Goal: Information Seeking & Learning: Learn about a topic

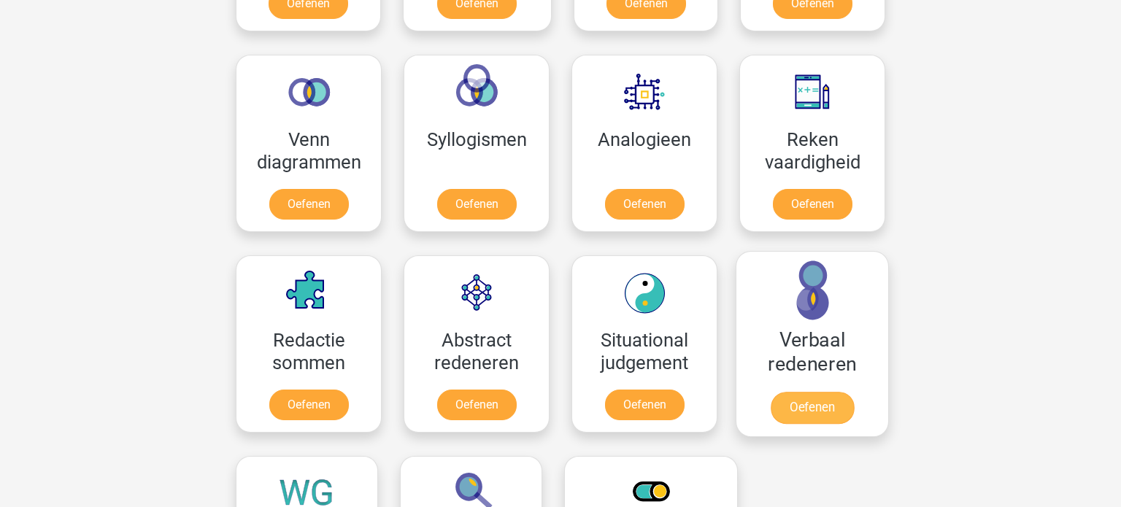
scroll to position [829, 0]
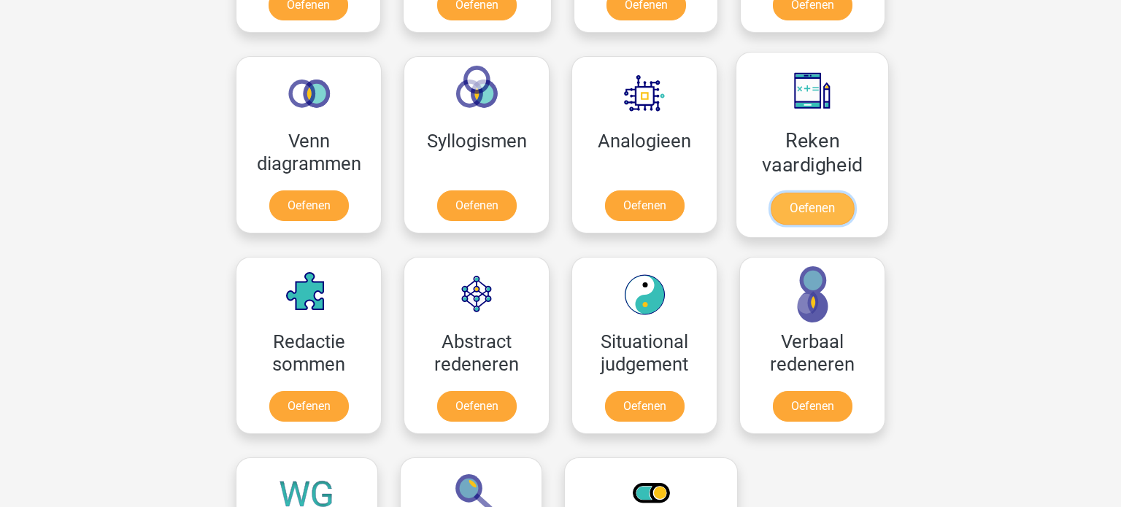
click at [807, 207] on link "Oefenen" at bounding box center [812, 209] width 83 height 32
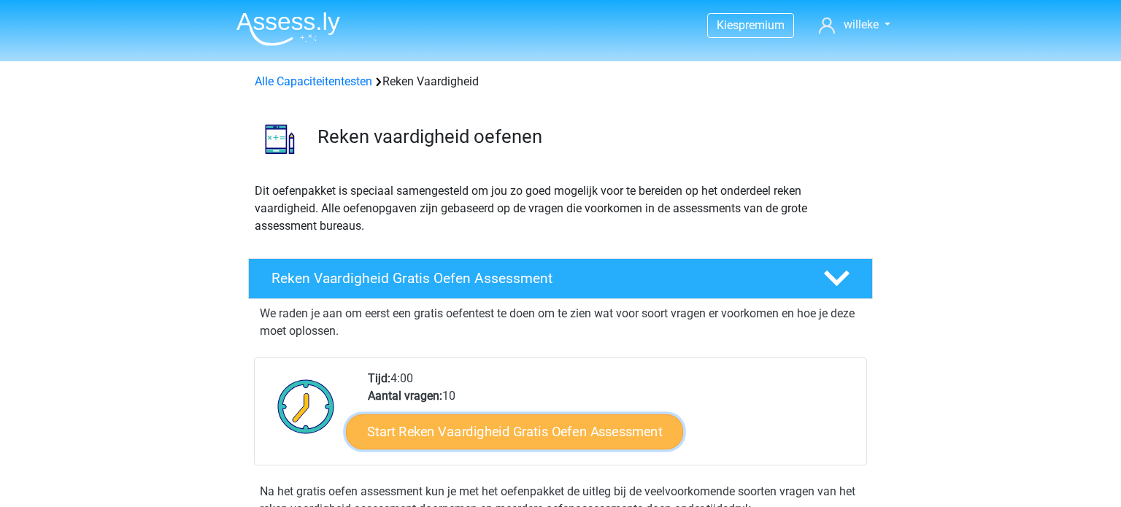
click at [492, 433] on link "Start Reken Vaardigheid Gratis Oefen Assessment" at bounding box center [514, 431] width 337 height 35
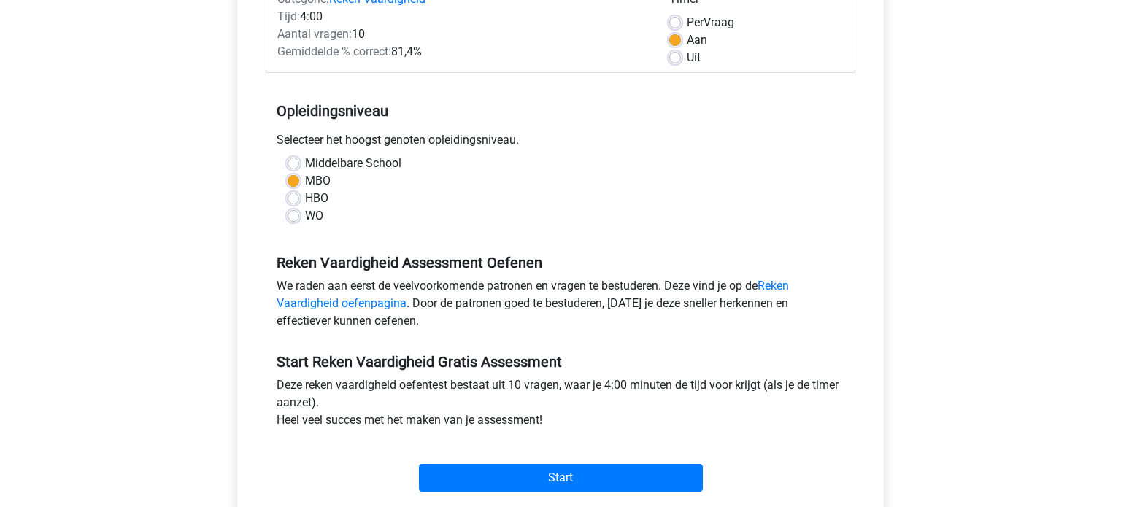
scroll to position [400, 0]
click at [584, 464] on input "Start" at bounding box center [561, 478] width 284 height 28
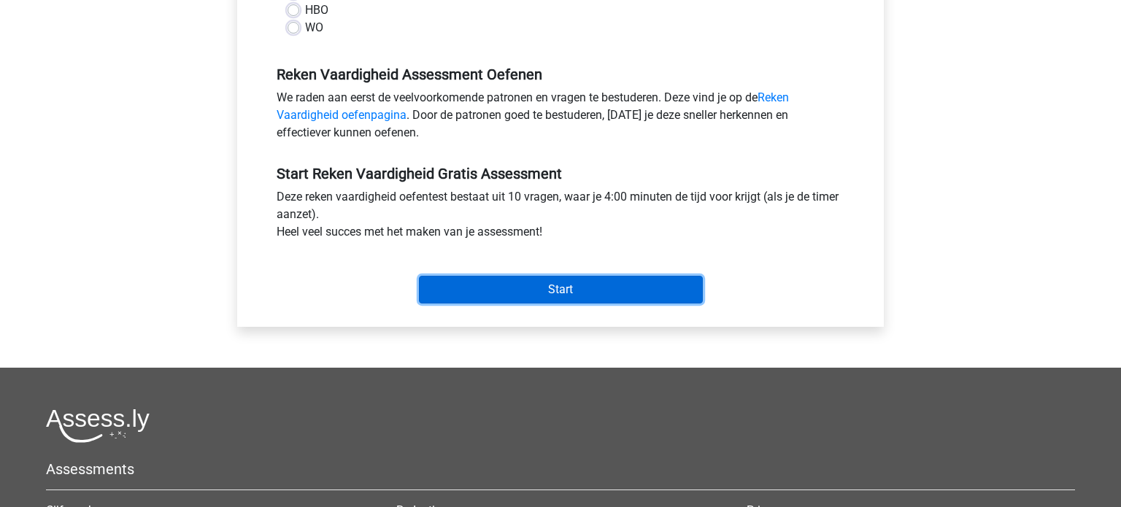
click at [569, 288] on input "Start" at bounding box center [561, 290] width 284 height 28
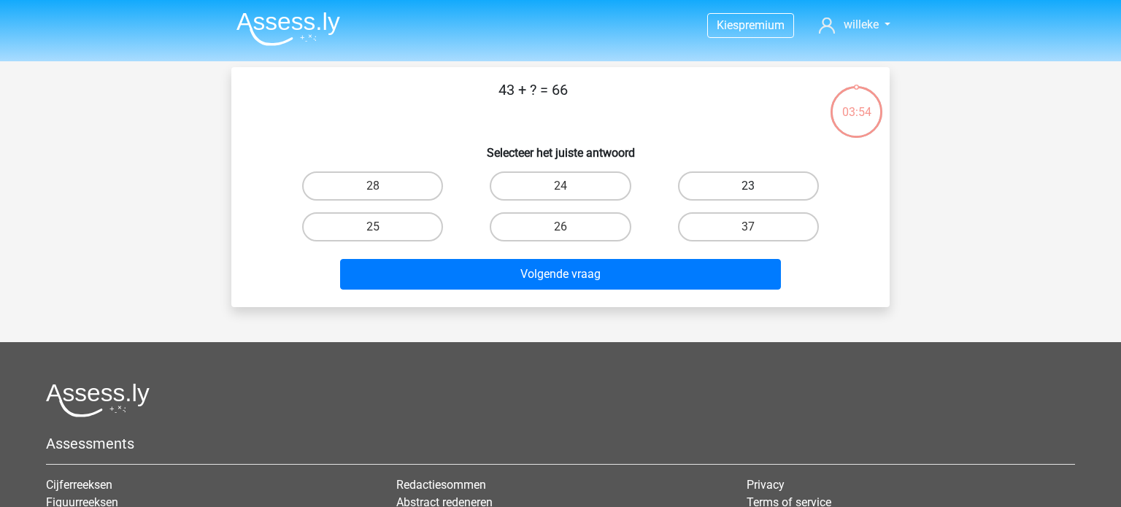
click at [730, 185] on label "23" at bounding box center [748, 185] width 141 height 29
click at [748, 186] on input "23" at bounding box center [752, 190] width 9 height 9
radio input "true"
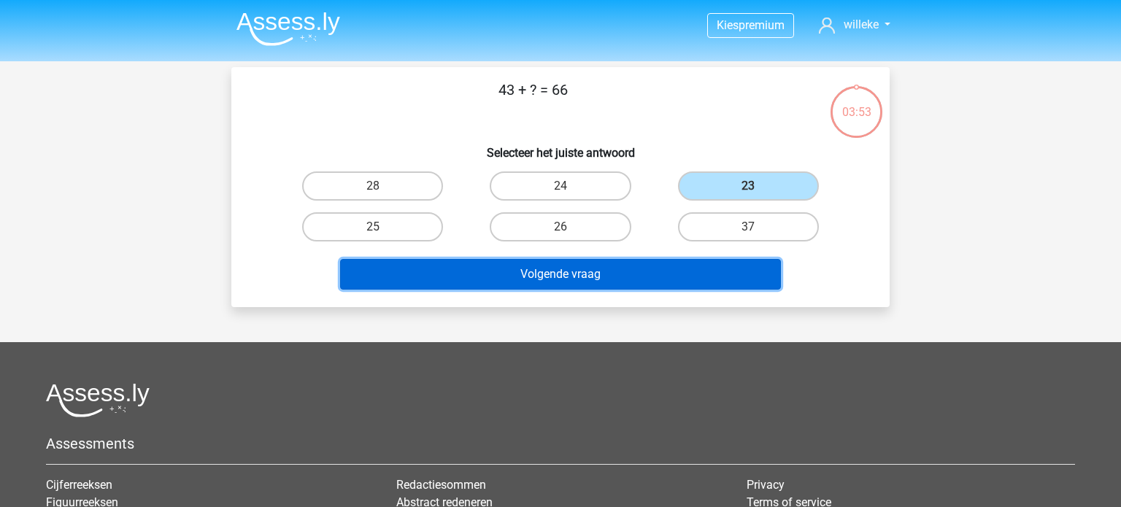
click at [585, 272] on button "Volgende vraag" at bounding box center [560, 274] width 441 height 31
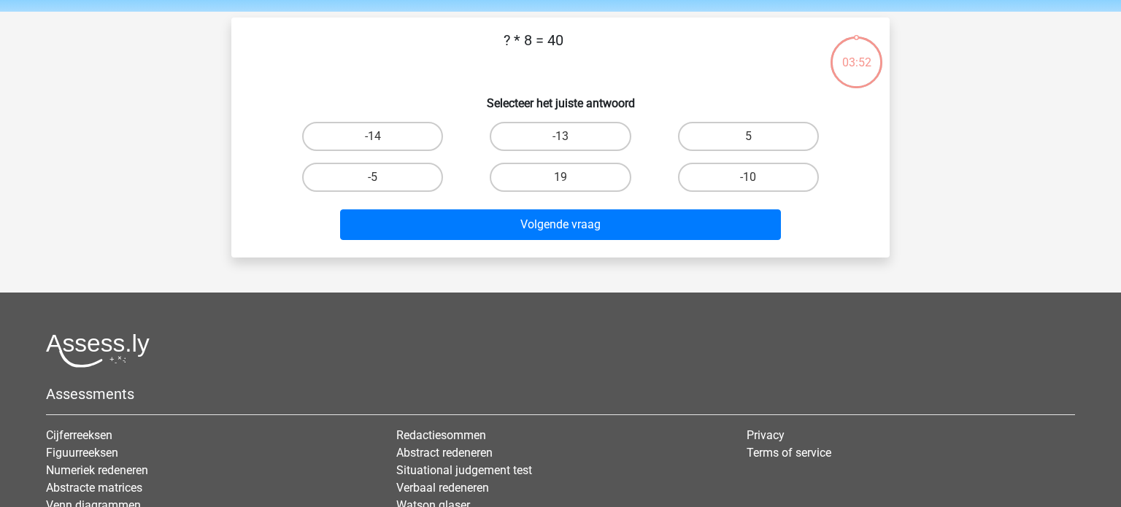
scroll to position [67, 0]
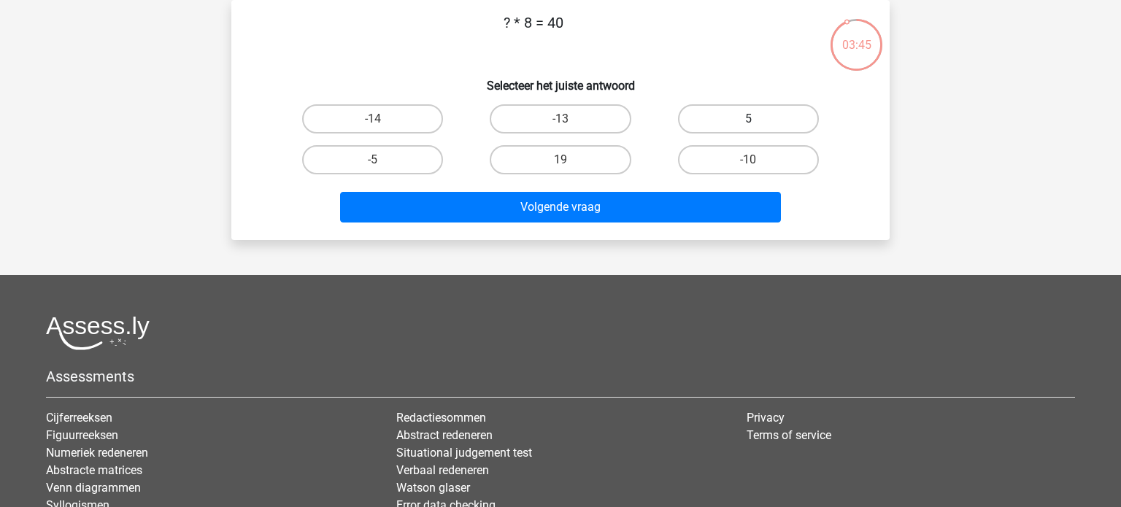
click at [713, 107] on label "5" at bounding box center [748, 118] width 141 height 29
click at [748, 119] on input "5" at bounding box center [752, 123] width 9 height 9
radio input "true"
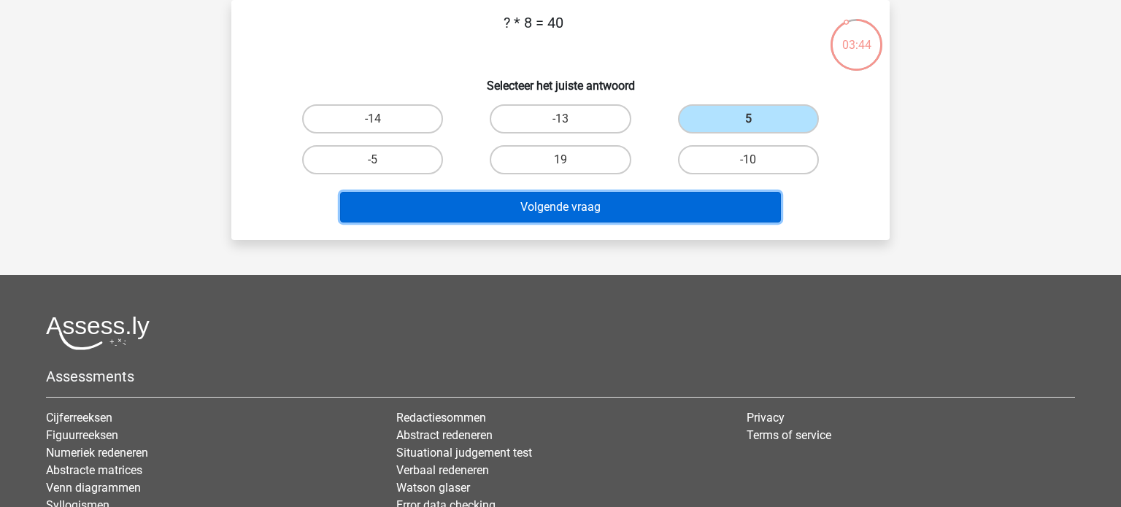
click at [571, 201] on button "Volgende vraag" at bounding box center [560, 207] width 441 height 31
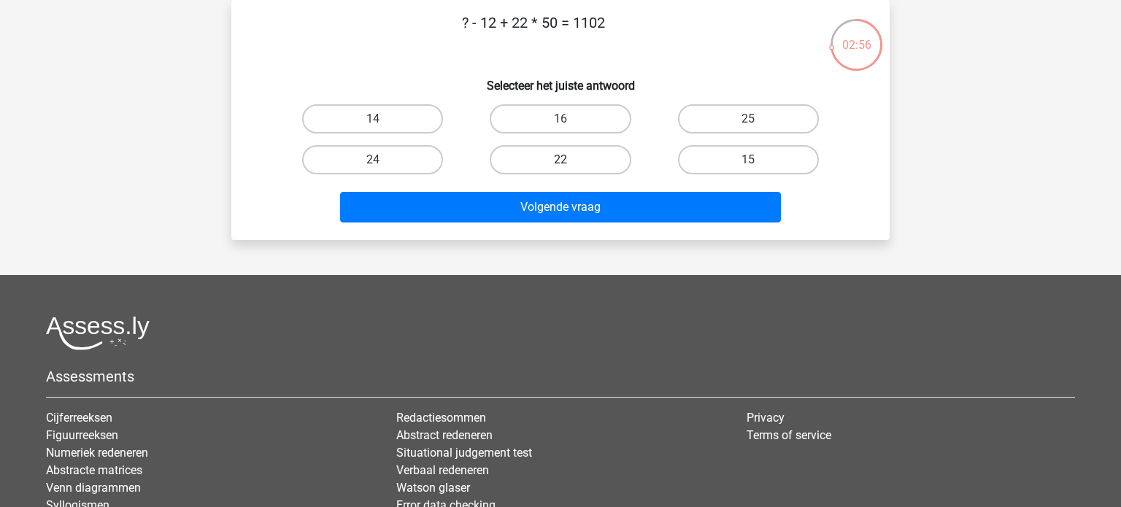
click at [566, 158] on label "22" at bounding box center [560, 159] width 141 height 29
click at [566, 160] on input "22" at bounding box center [564, 164] width 9 height 9
radio input "true"
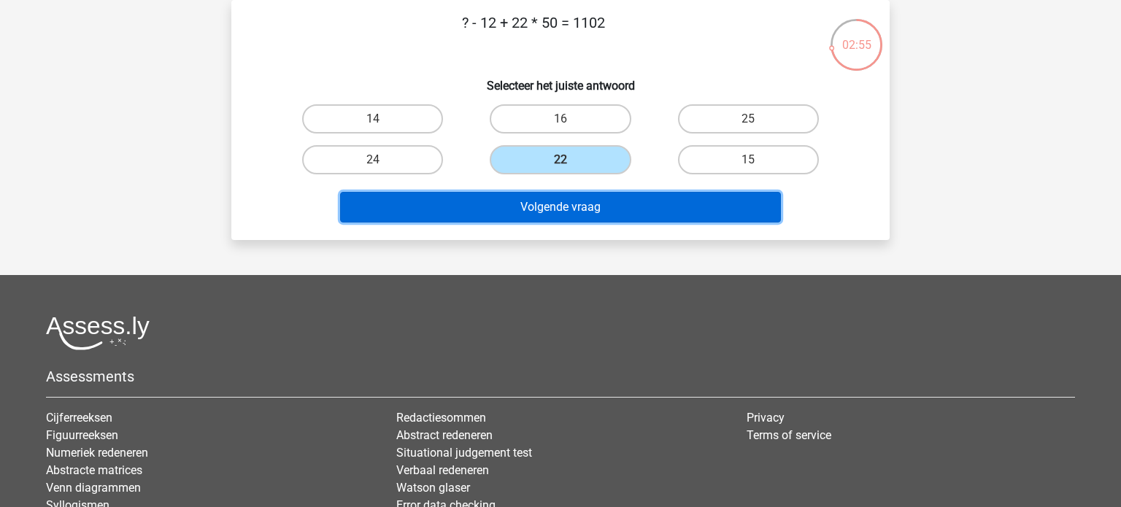
click at [585, 201] on button "Volgende vraag" at bounding box center [560, 207] width 441 height 31
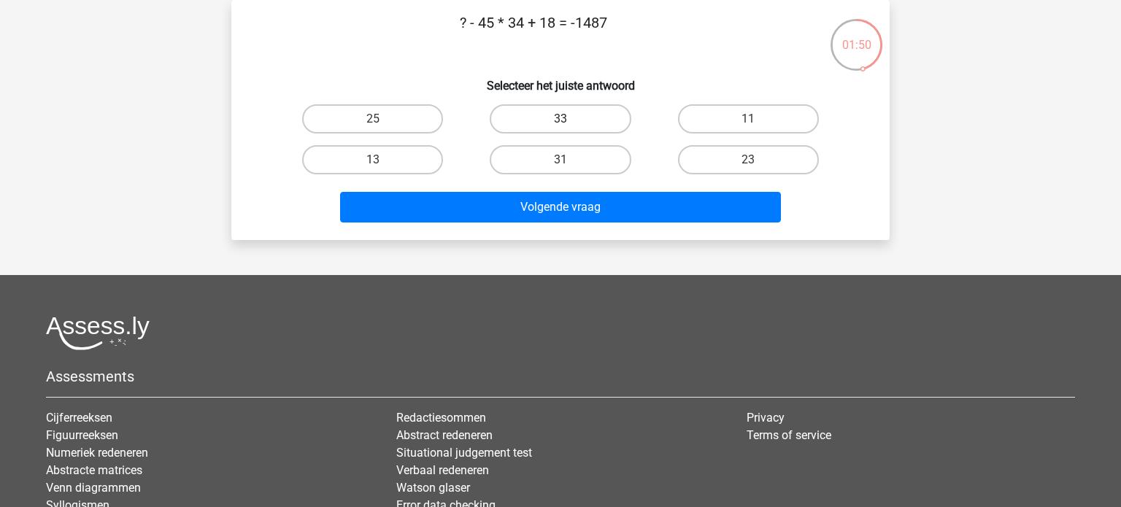
click at [556, 124] on label "33" at bounding box center [560, 118] width 141 height 29
click at [560, 124] on input "33" at bounding box center [564, 123] width 9 height 9
radio input "true"
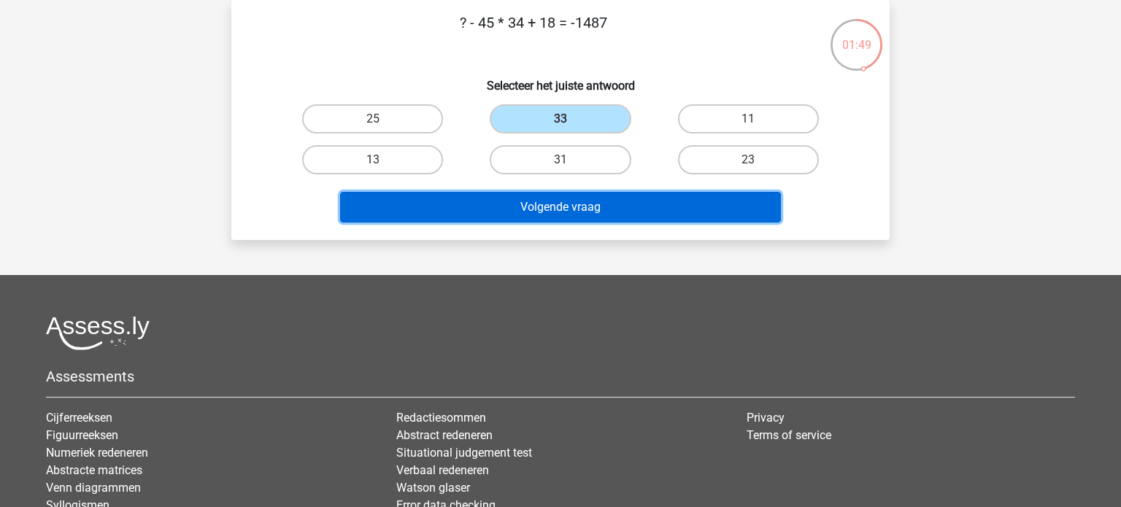
click at [573, 209] on button "Volgende vraag" at bounding box center [560, 207] width 441 height 31
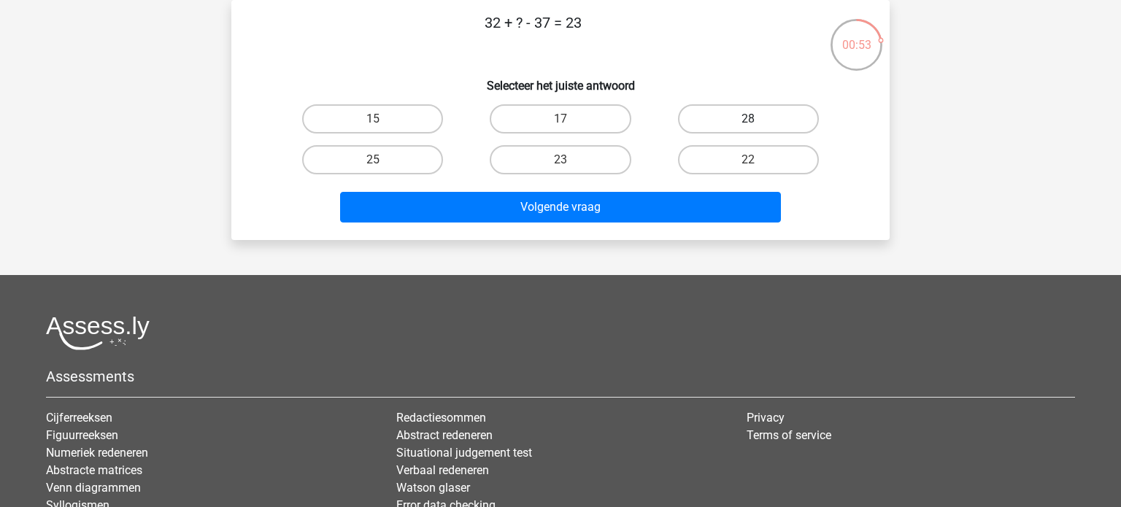
click at [746, 119] on label "28" at bounding box center [748, 118] width 141 height 29
click at [748, 119] on input "28" at bounding box center [752, 123] width 9 height 9
radio input "true"
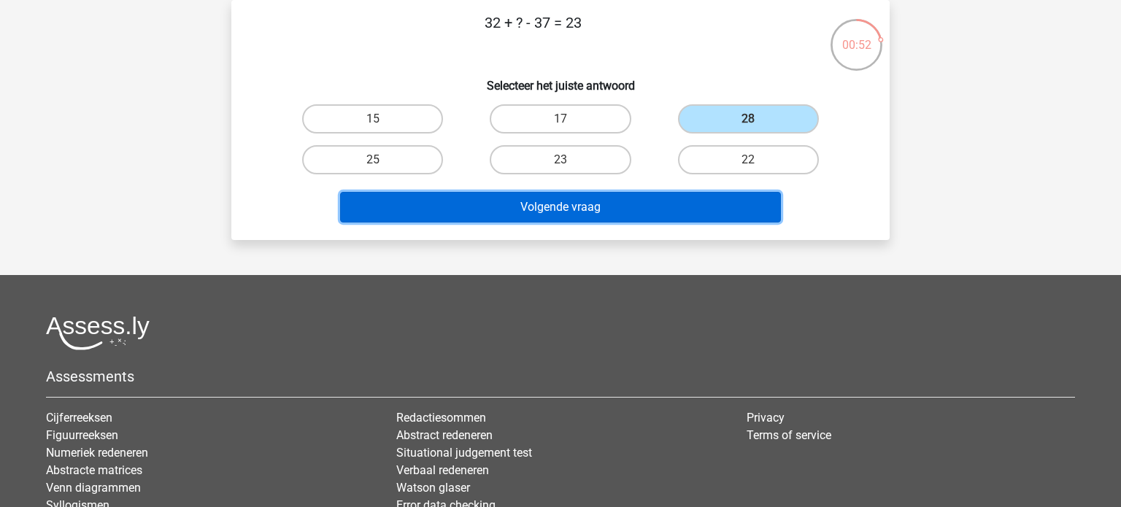
click at [614, 209] on button "Volgende vraag" at bounding box center [560, 207] width 441 height 31
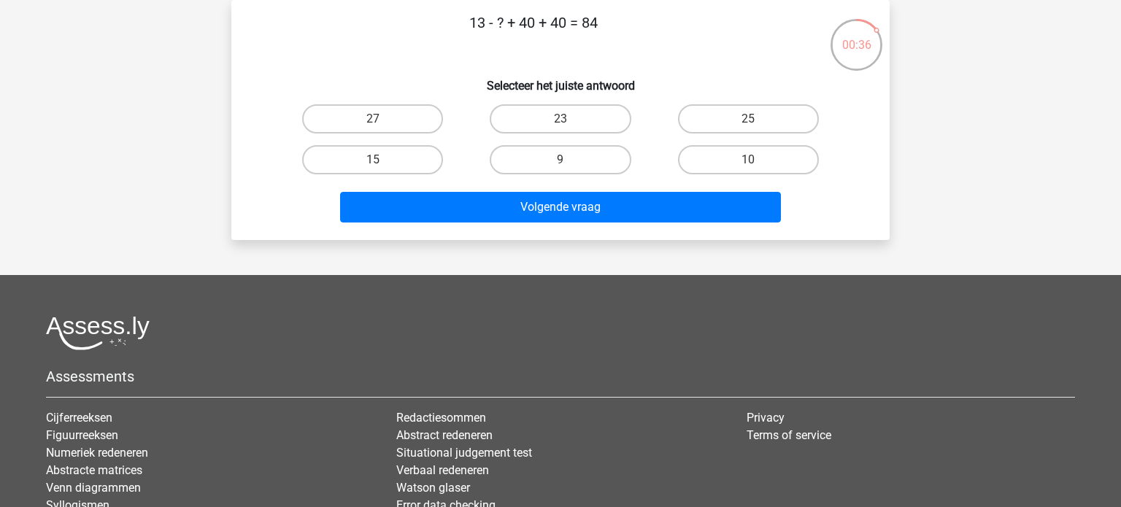
click at [563, 160] on input "9" at bounding box center [564, 164] width 9 height 9
radio input "true"
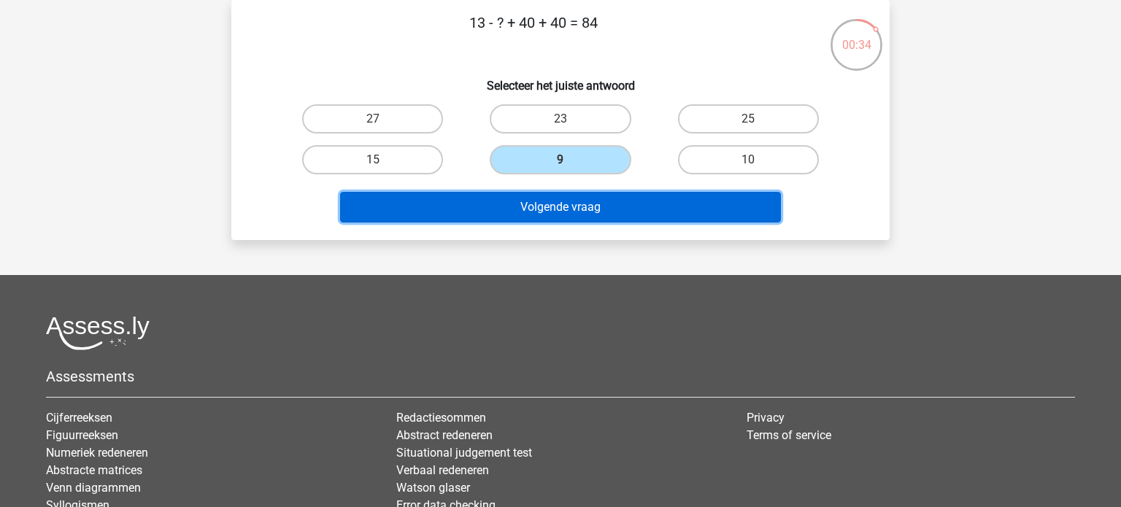
click at [587, 207] on button "Volgende vraag" at bounding box center [560, 207] width 441 height 31
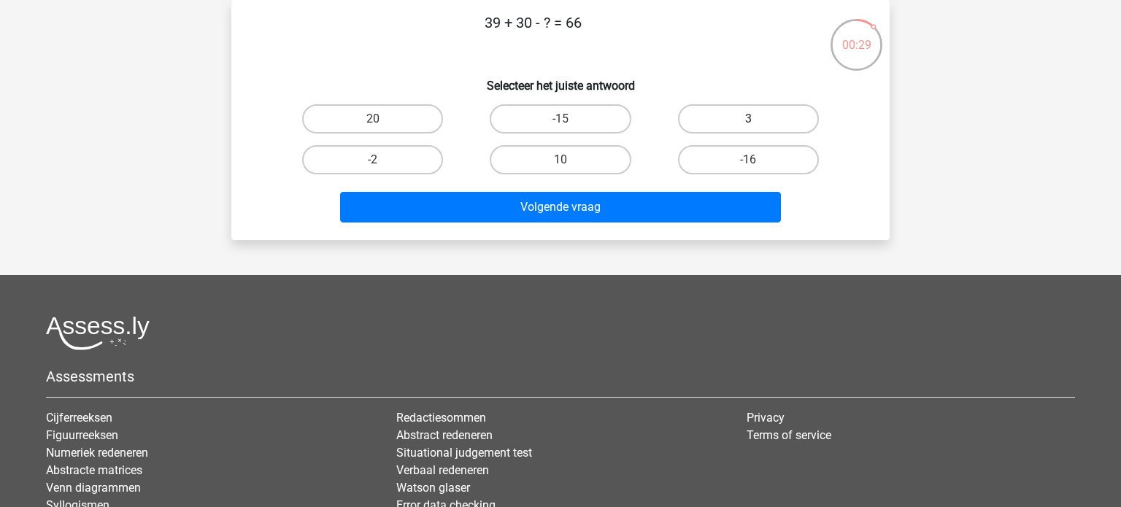
click at [747, 123] on label "3" at bounding box center [748, 118] width 141 height 29
click at [748, 123] on input "3" at bounding box center [752, 123] width 9 height 9
radio input "true"
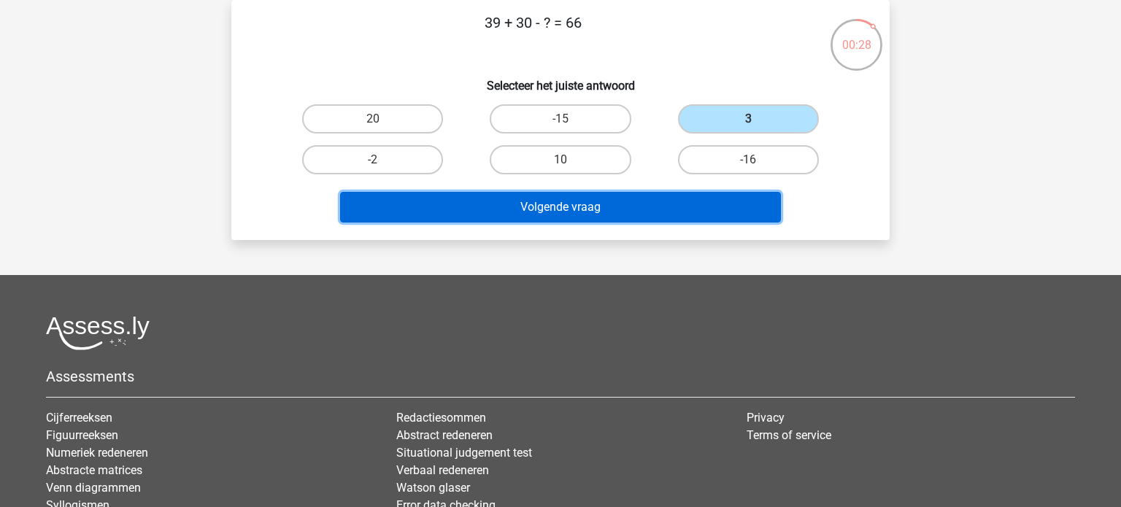
click at [658, 206] on button "Volgende vraag" at bounding box center [560, 207] width 441 height 31
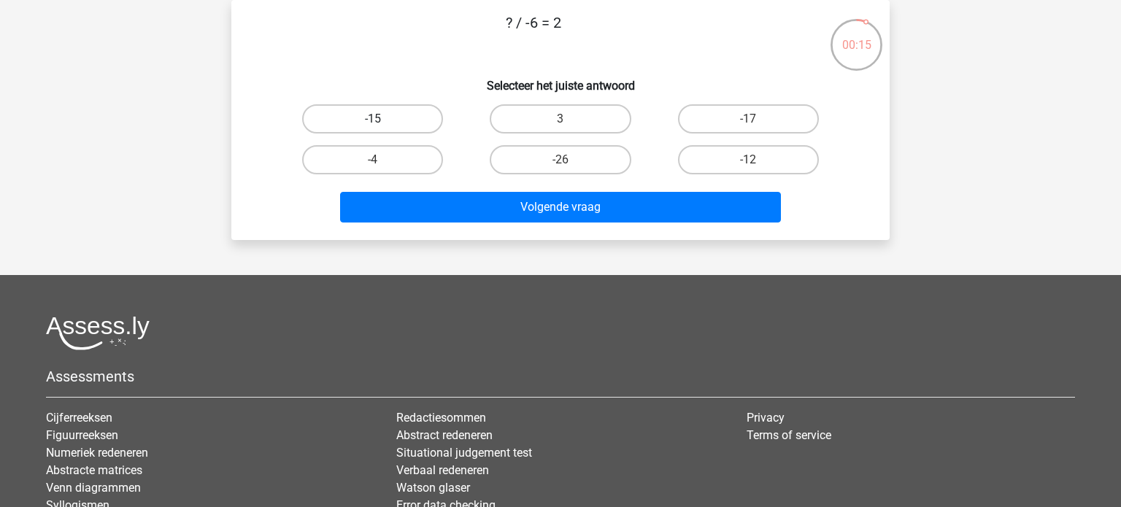
click at [399, 115] on label "-15" at bounding box center [372, 118] width 141 height 29
click at [382, 119] on input "-15" at bounding box center [377, 123] width 9 height 9
radio input "true"
click at [745, 160] on label "-12" at bounding box center [748, 159] width 141 height 29
click at [748, 160] on input "-12" at bounding box center [752, 164] width 9 height 9
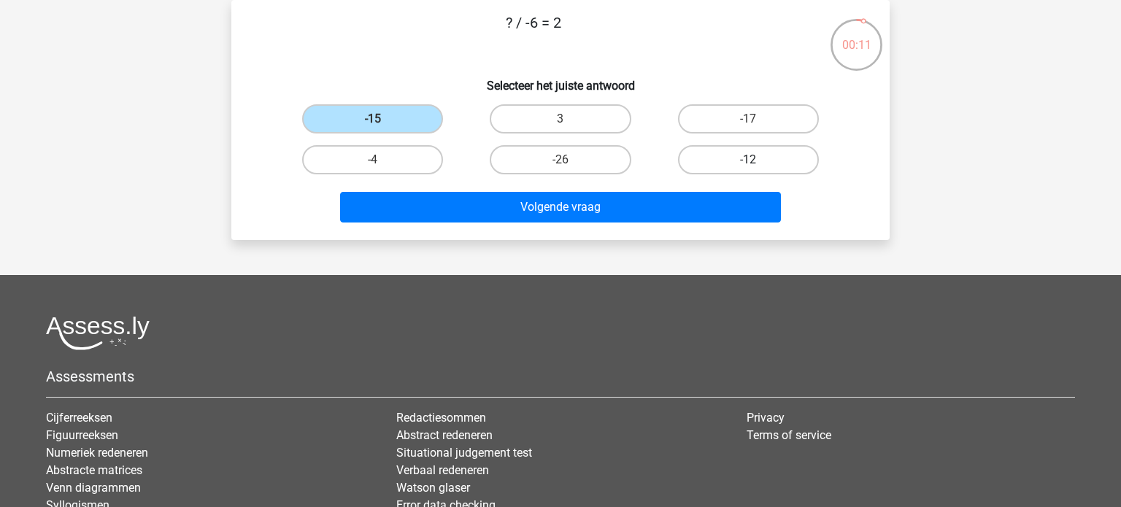
radio input "true"
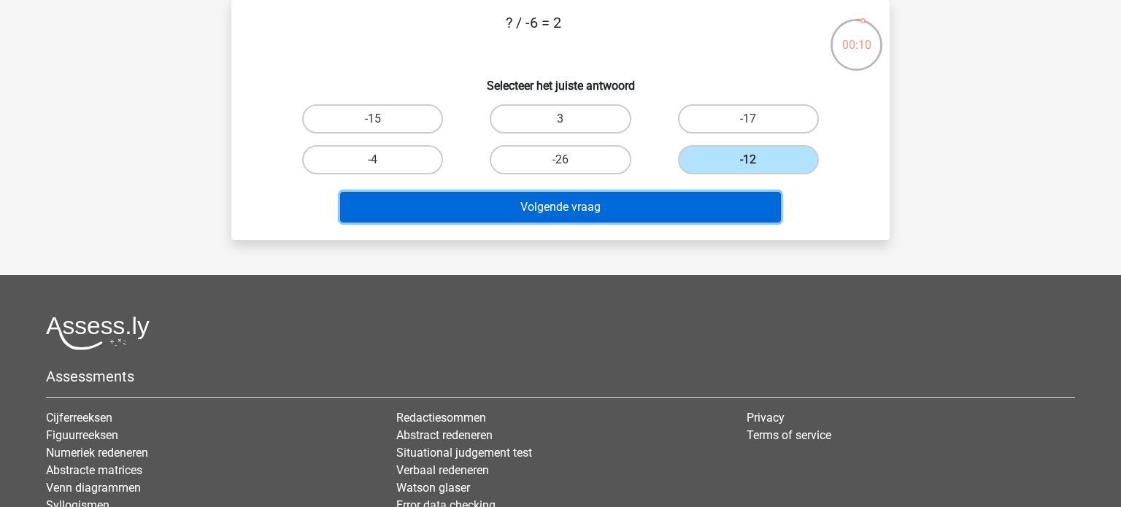
click at [618, 198] on button "Volgende vraag" at bounding box center [560, 207] width 441 height 31
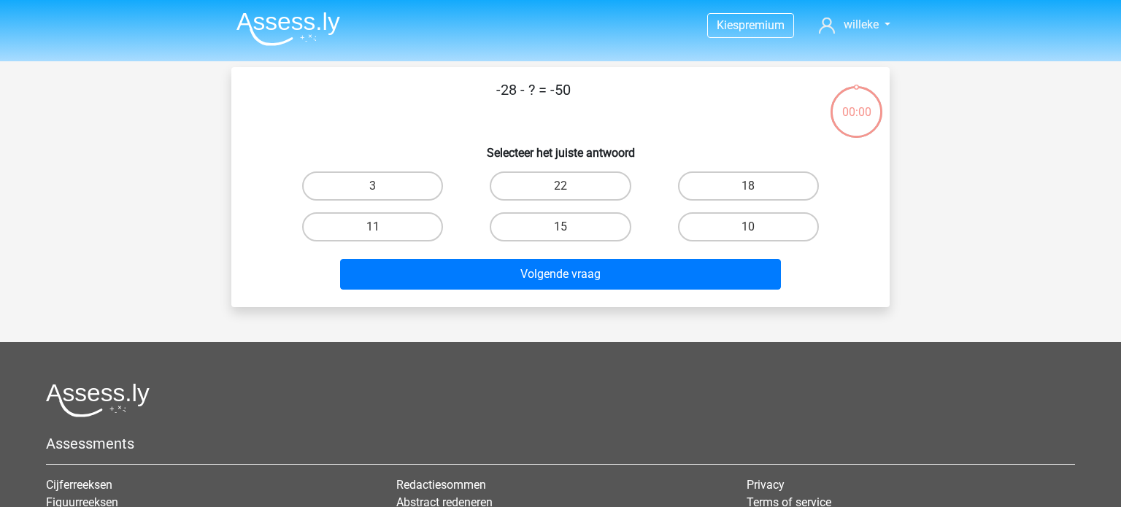
scroll to position [67, 0]
click at [728, 180] on label "23" at bounding box center [748, 185] width 141 height 29
click at [748, 186] on input "23" at bounding box center [752, 190] width 9 height 9
radio input "true"
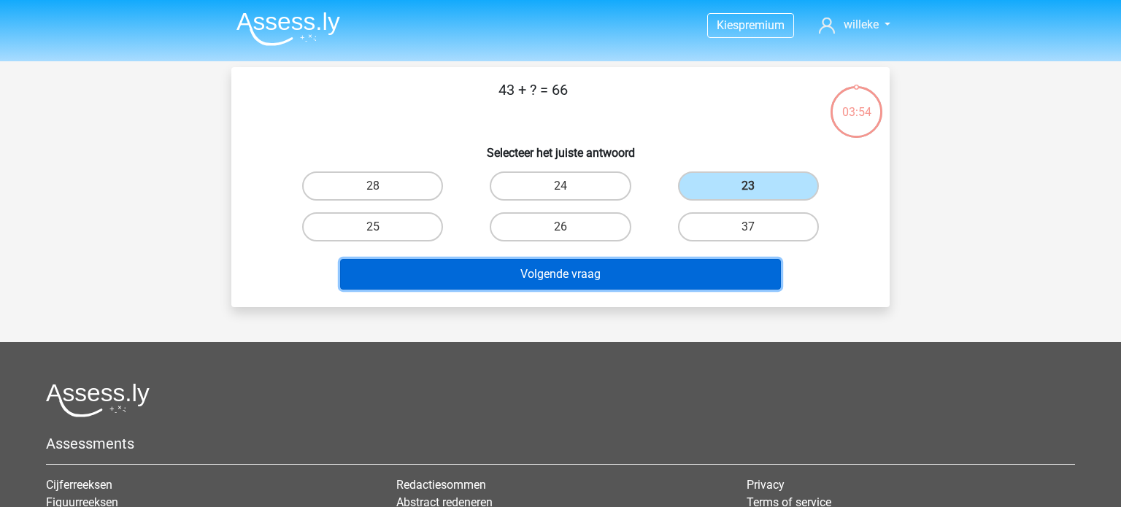
click at [614, 271] on button "Volgende vraag" at bounding box center [560, 274] width 441 height 31
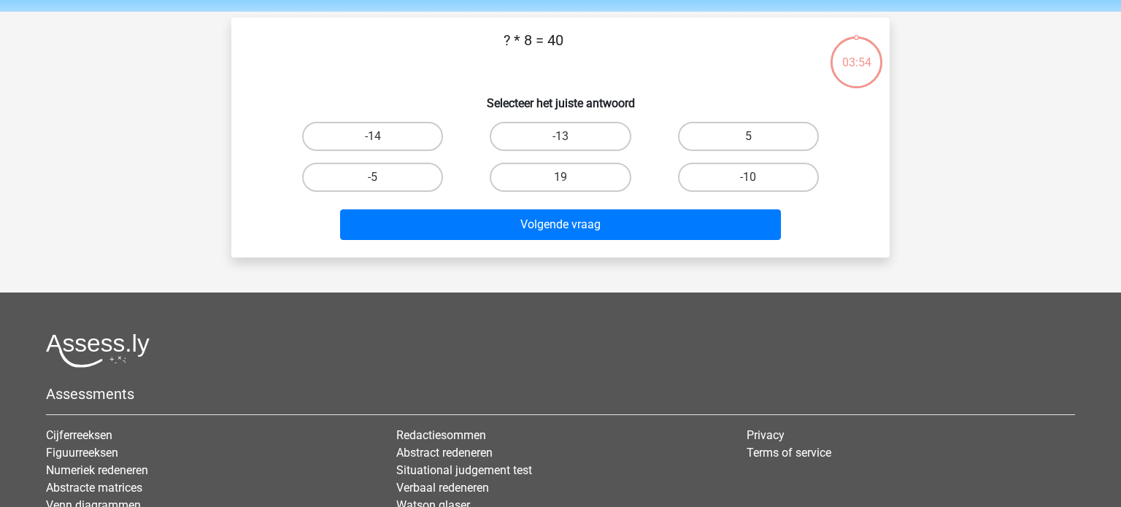
scroll to position [67, 0]
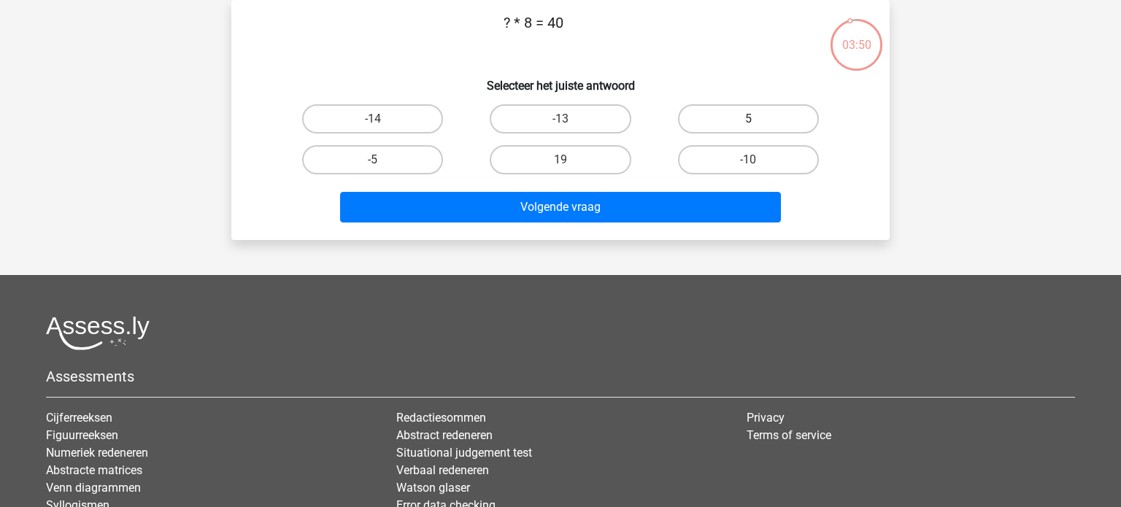
click at [733, 119] on label "5" at bounding box center [748, 118] width 141 height 29
click at [748, 119] on input "5" at bounding box center [752, 123] width 9 height 9
radio input "true"
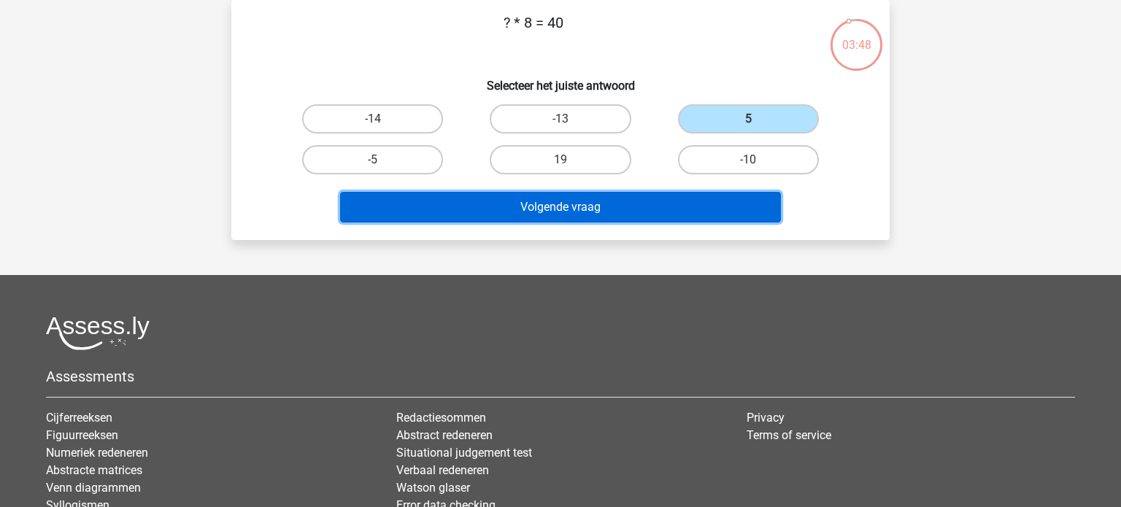
click at [556, 212] on button "Volgende vraag" at bounding box center [560, 207] width 441 height 31
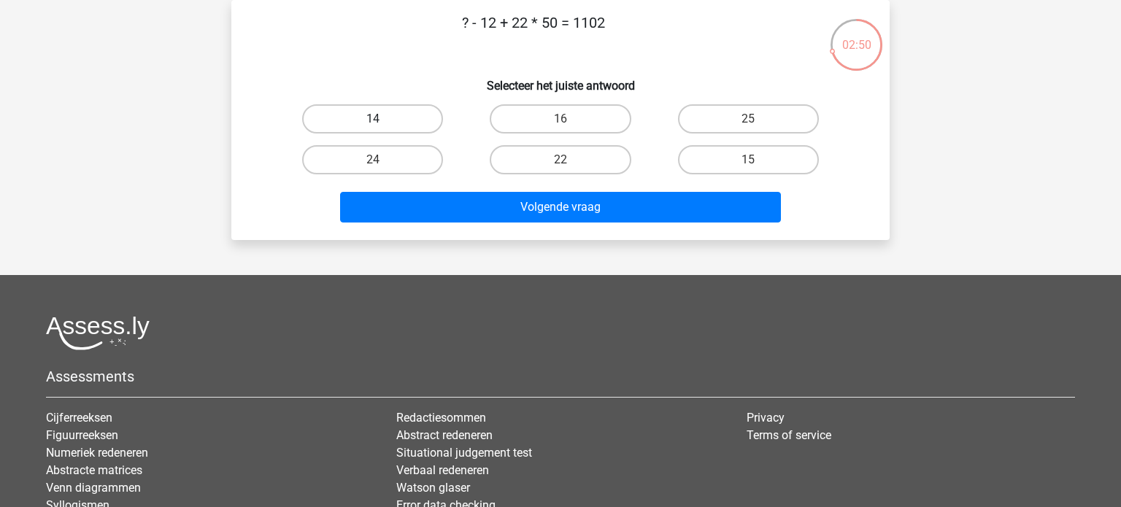
click at [421, 124] on label "14" at bounding box center [372, 118] width 141 height 29
click at [382, 124] on input "14" at bounding box center [377, 123] width 9 height 9
radio input "true"
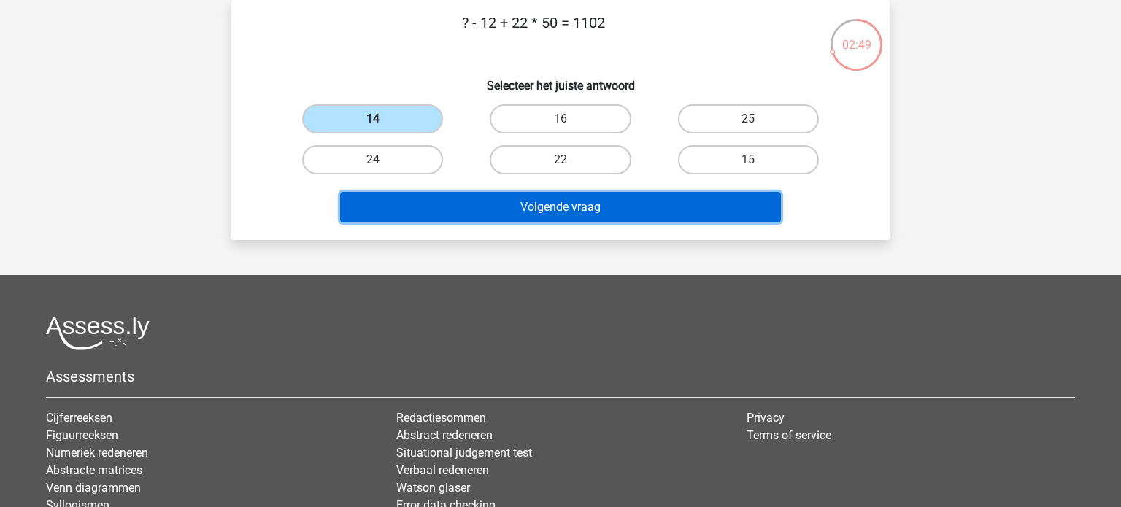
click at [511, 202] on button "Volgende vraag" at bounding box center [560, 207] width 441 height 31
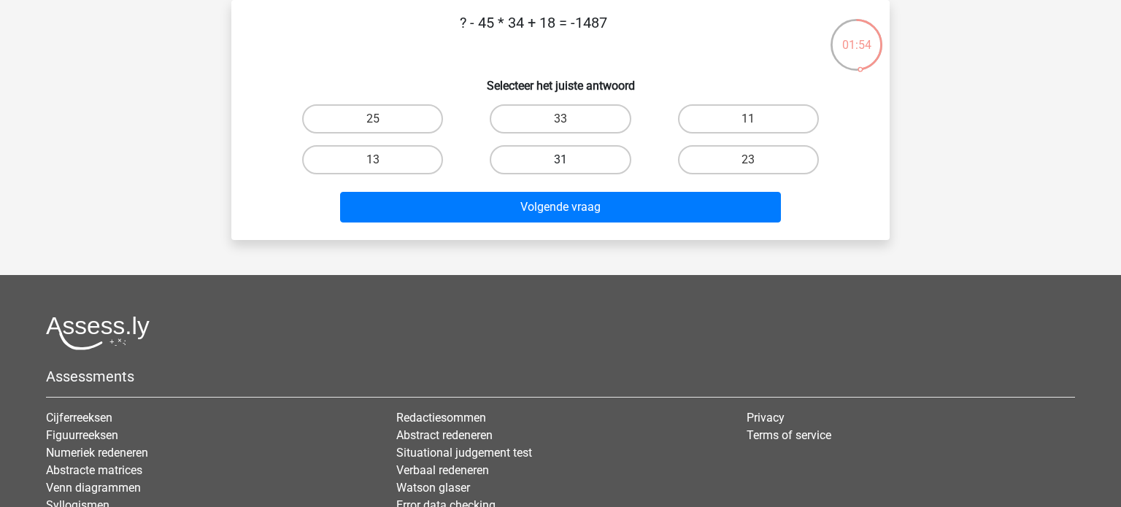
click at [531, 162] on label "31" at bounding box center [560, 159] width 141 height 29
click at [560, 162] on input "31" at bounding box center [564, 164] width 9 height 9
radio input "true"
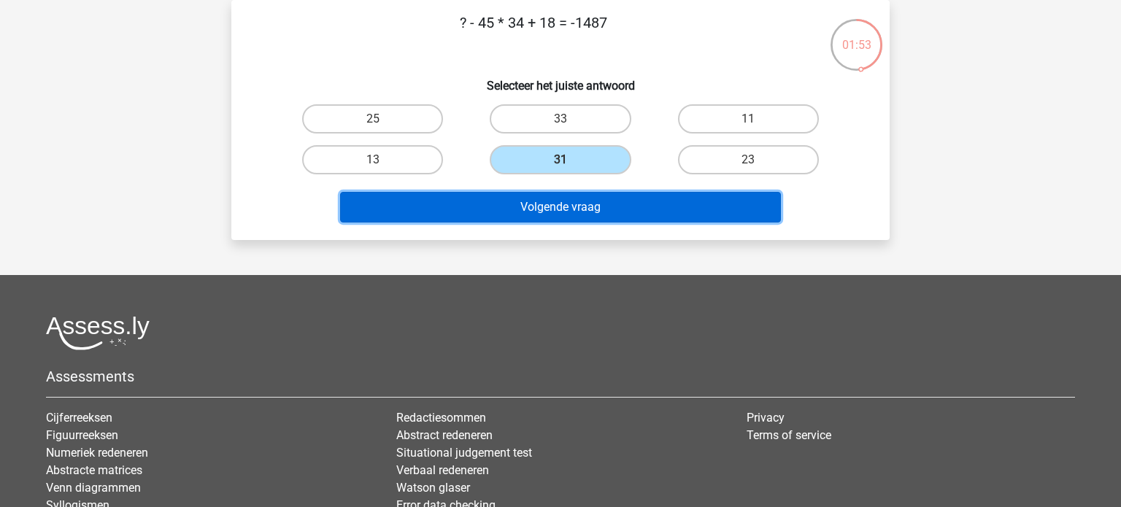
click at [555, 209] on button "Volgende vraag" at bounding box center [560, 207] width 441 height 31
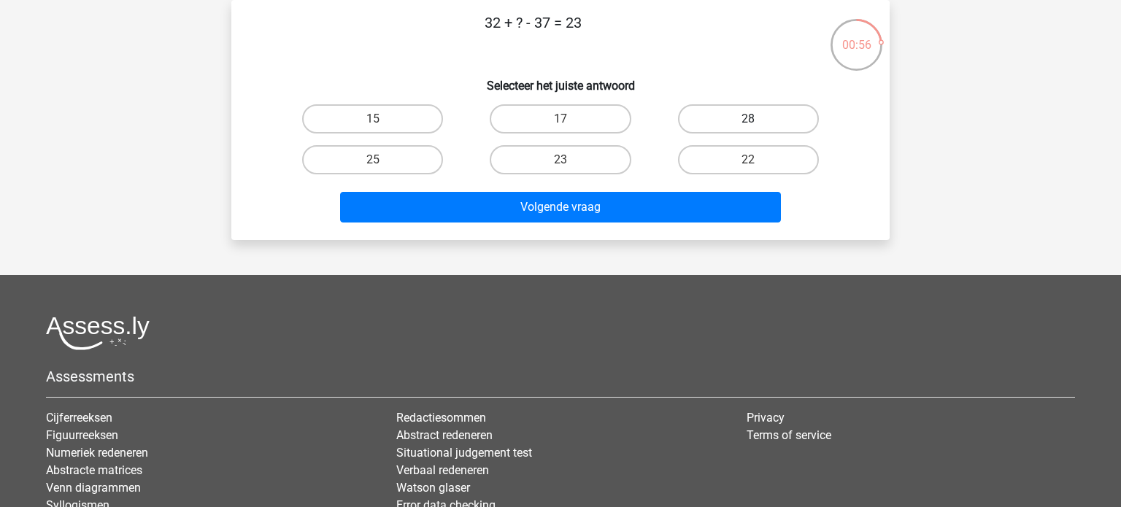
click at [747, 119] on label "28" at bounding box center [748, 118] width 141 height 29
click at [748, 119] on input "28" at bounding box center [752, 123] width 9 height 9
radio input "true"
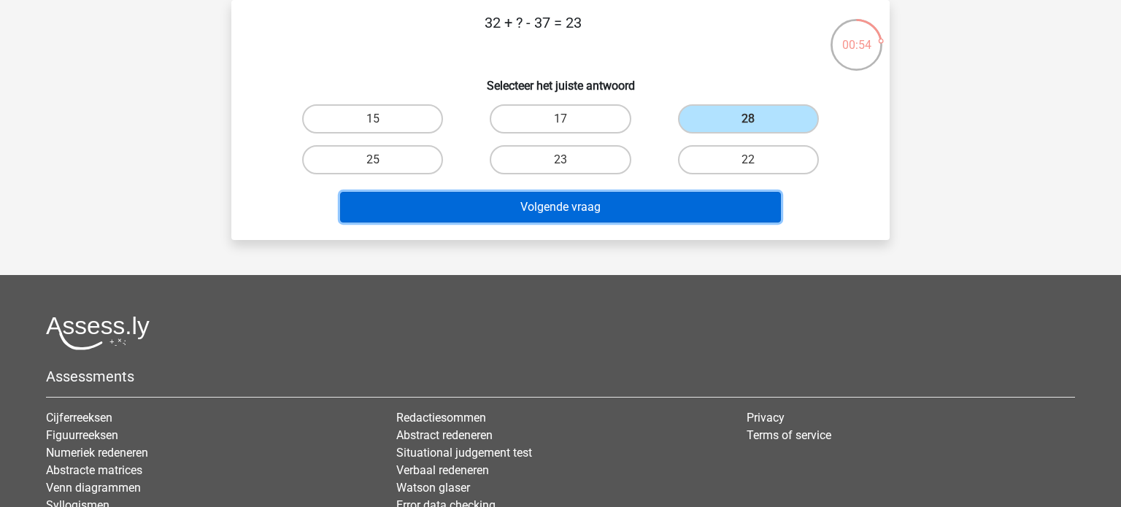
click at [590, 209] on button "Volgende vraag" at bounding box center [560, 207] width 441 height 31
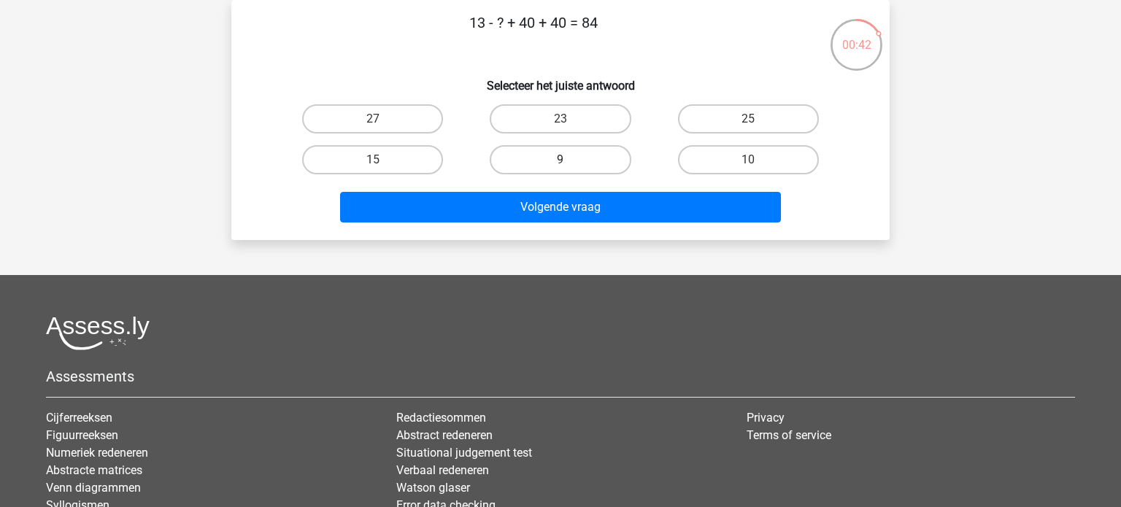
click at [570, 159] on label "9" at bounding box center [560, 159] width 141 height 29
click at [570, 160] on input "9" at bounding box center [564, 164] width 9 height 9
radio input "true"
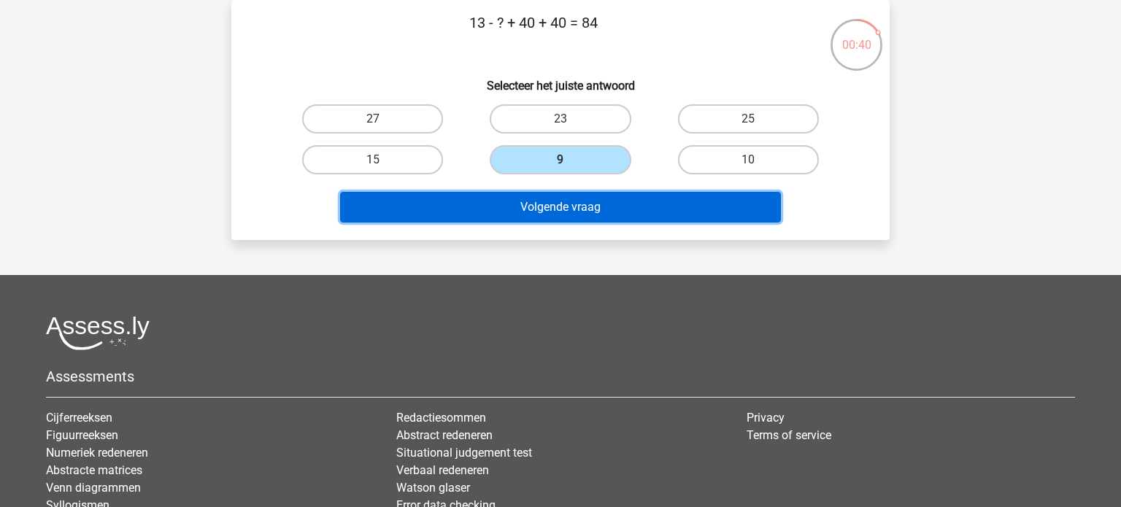
click at [585, 212] on button "Volgende vraag" at bounding box center [560, 207] width 441 height 31
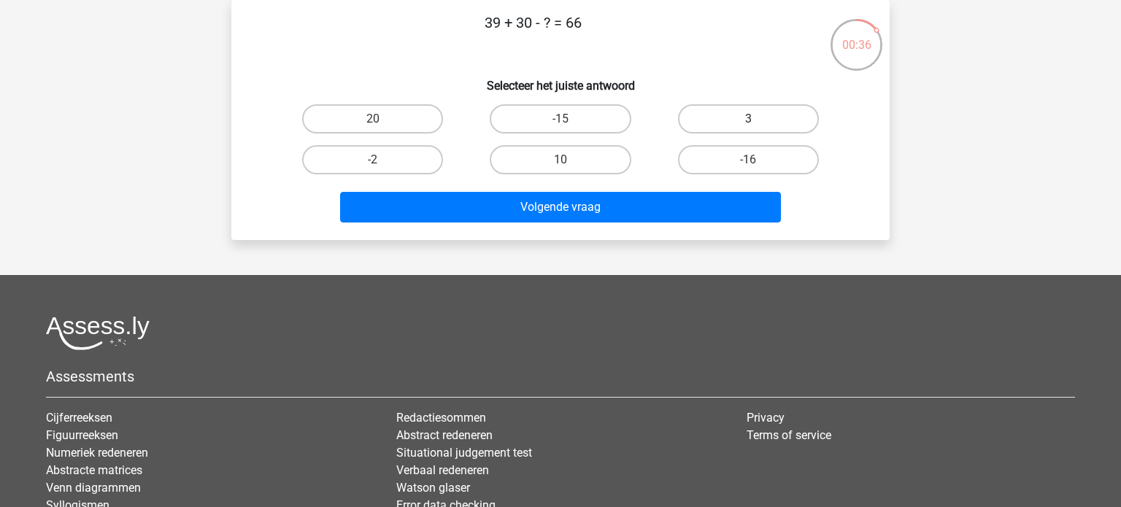
click at [717, 119] on label "3" at bounding box center [748, 118] width 141 height 29
click at [748, 119] on input "3" at bounding box center [752, 123] width 9 height 9
radio input "true"
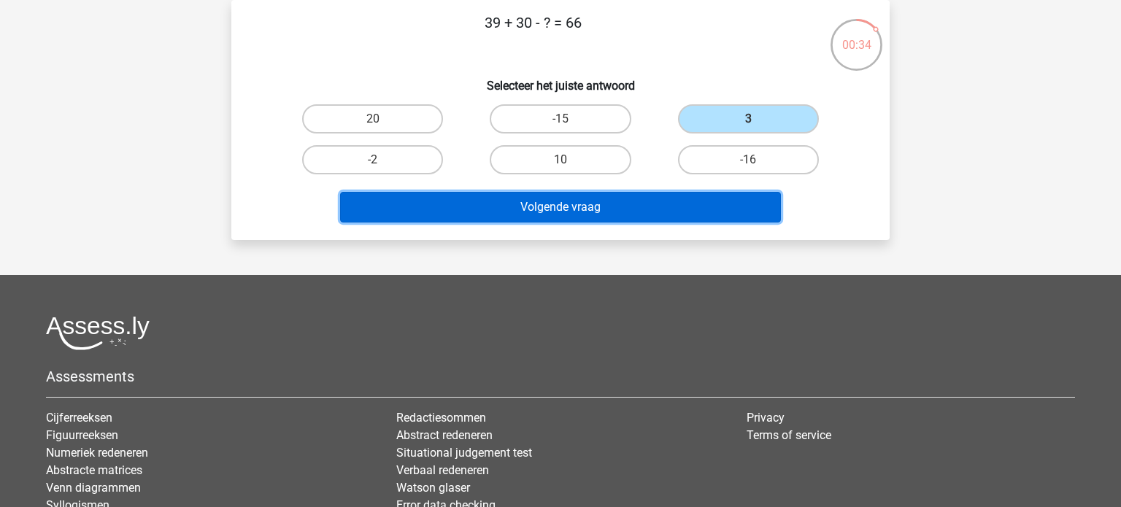
click at [660, 215] on button "Volgende vraag" at bounding box center [560, 207] width 441 height 31
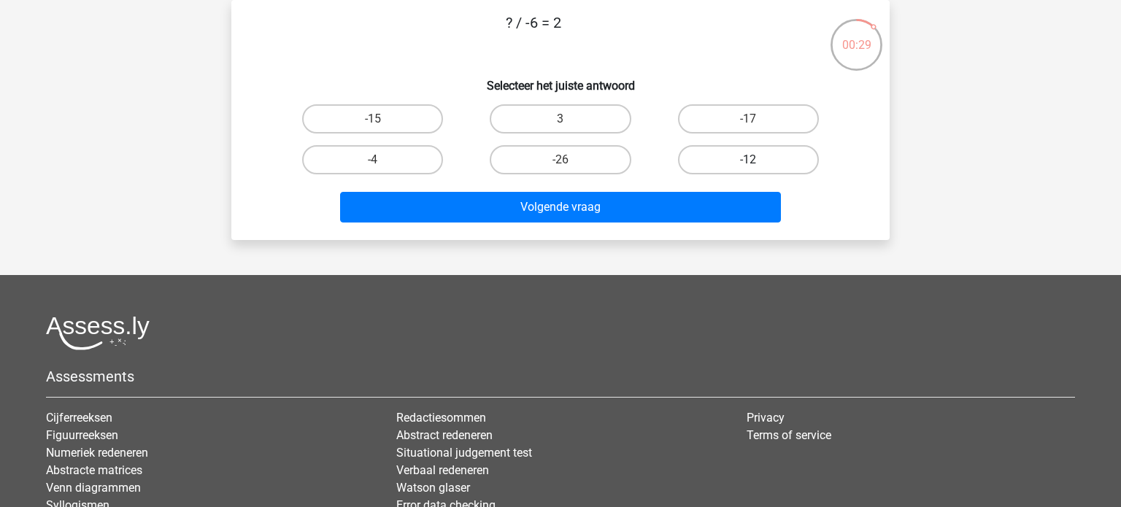
click at [714, 161] on label "-12" at bounding box center [748, 159] width 141 height 29
click at [748, 161] on input "-12" at bounding box center [752, 164] width 9 height 9
radio input "true"
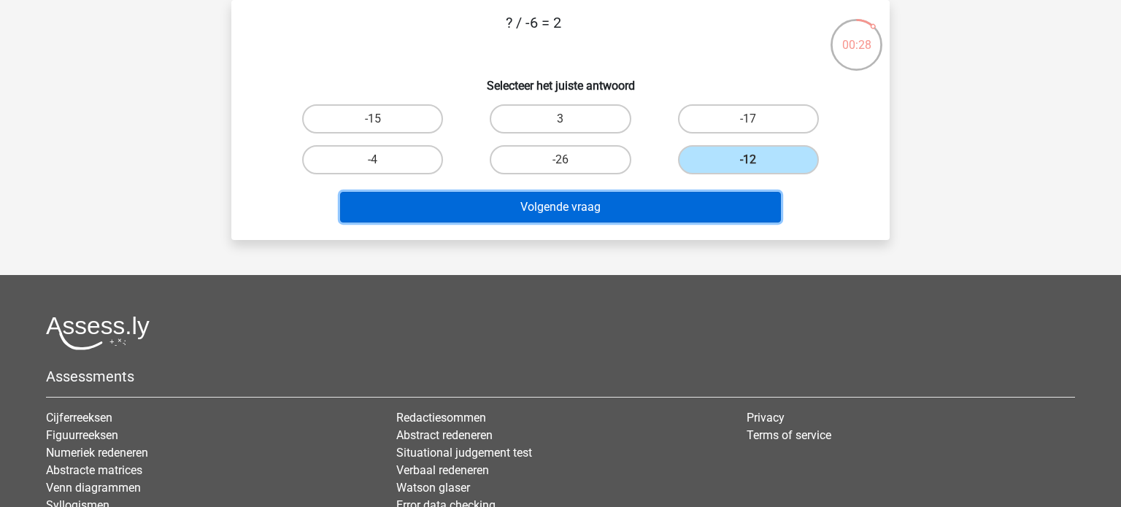
click at [622, 199] on button "Volgende vraag" at bounding box center [560, 207] width 441 height 31
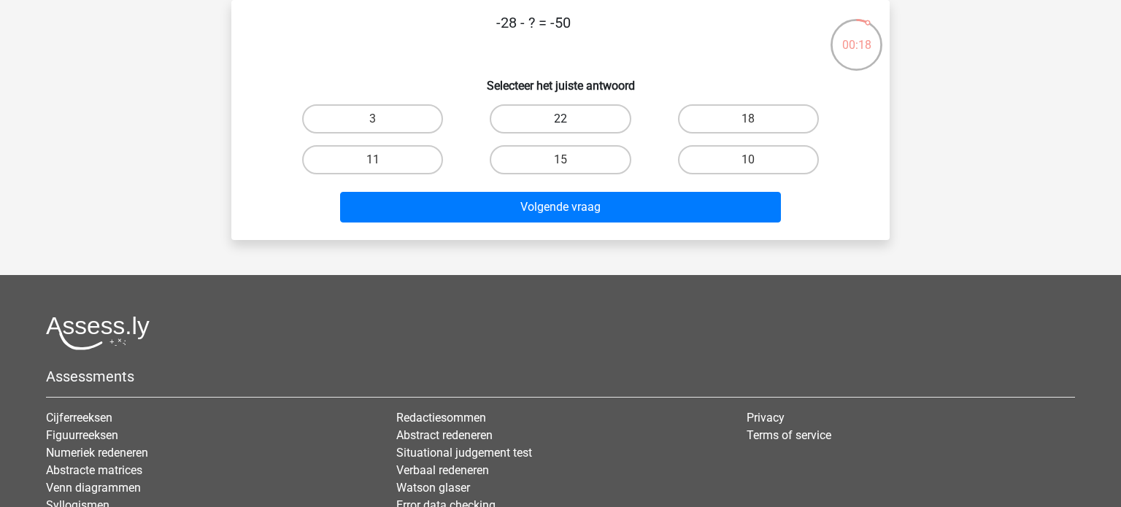
click at [592, 115] on label "22" at bounding box center [560, 118] width 141 height 29
click at [570, 119] on input "22" at bounding box center [564, 123] width 9 height 9
radio input "true"
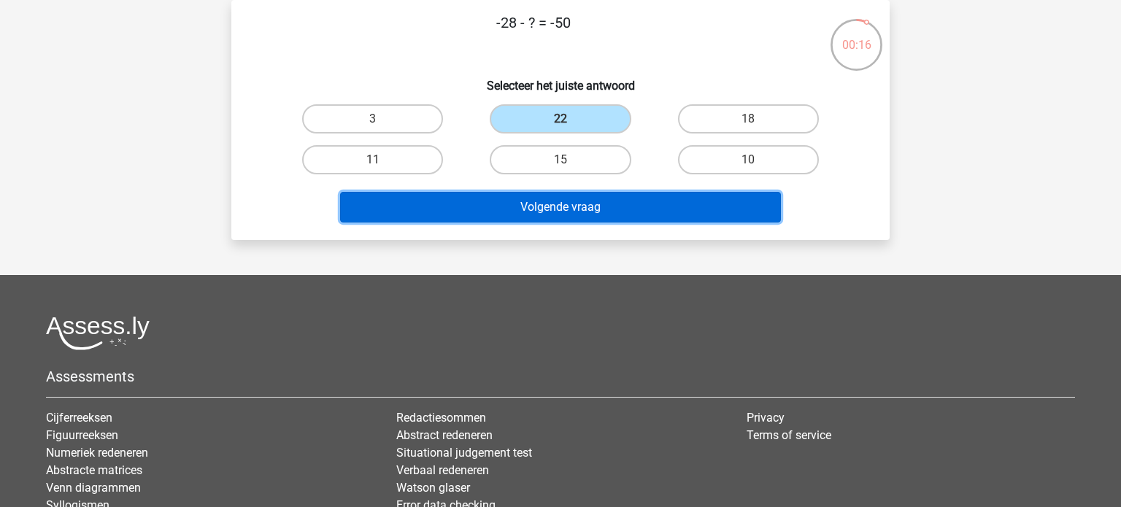
click at [609, 207] on button "Volgende vraag" at bounding box center [560, 207] width 441 height 31
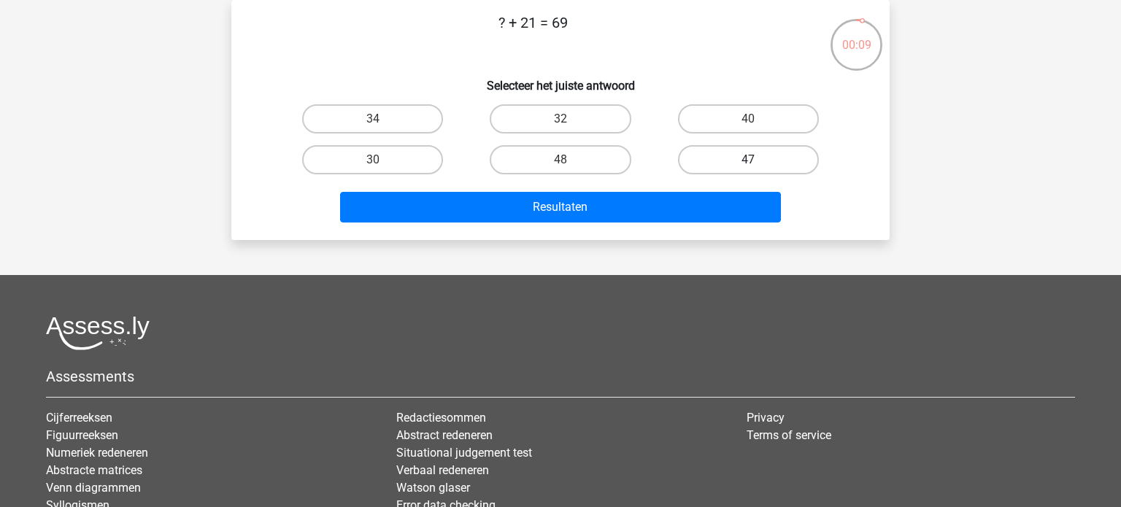
click at [730, 167] on label "47" at bounding box center [748, 159] width 141 height 29
click at [748, 167] on input "47" at bounding box center [752, 164] width 9 height 9
radio input "true"
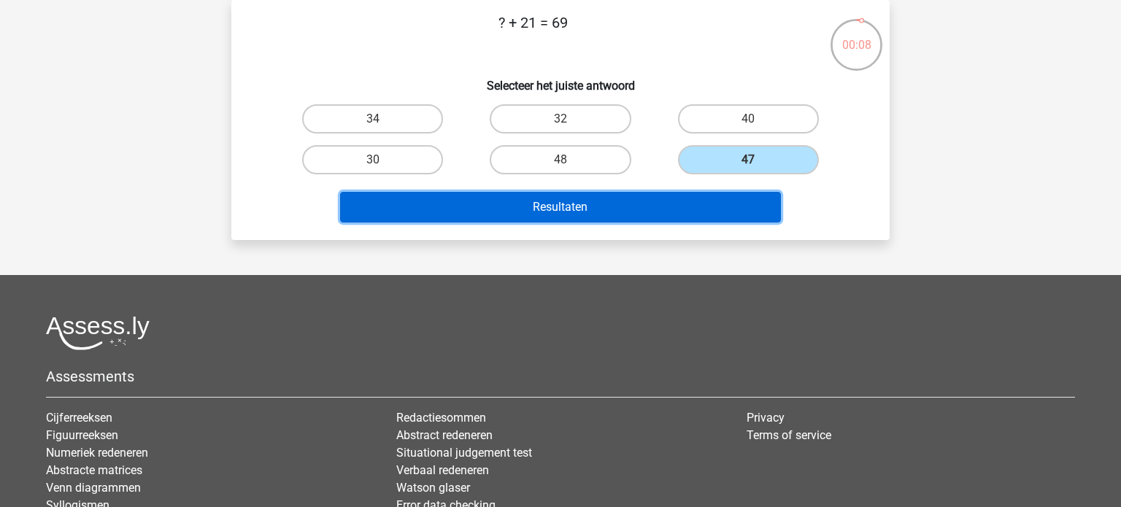
click at [706, 207] on button "Resultaten" at bounding box center [560, 207] width 441 height 31
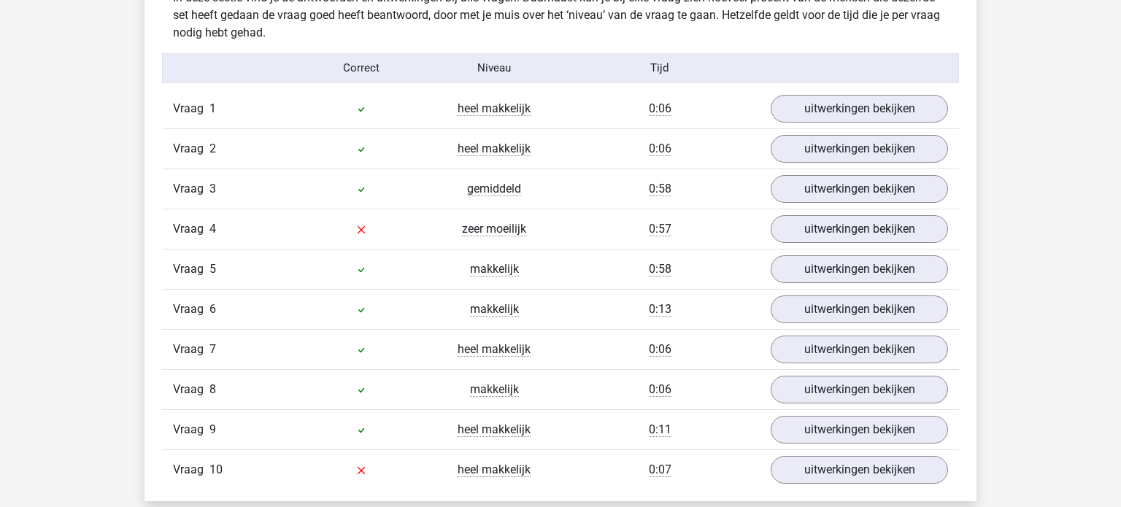
scroll to position [1177, 0]
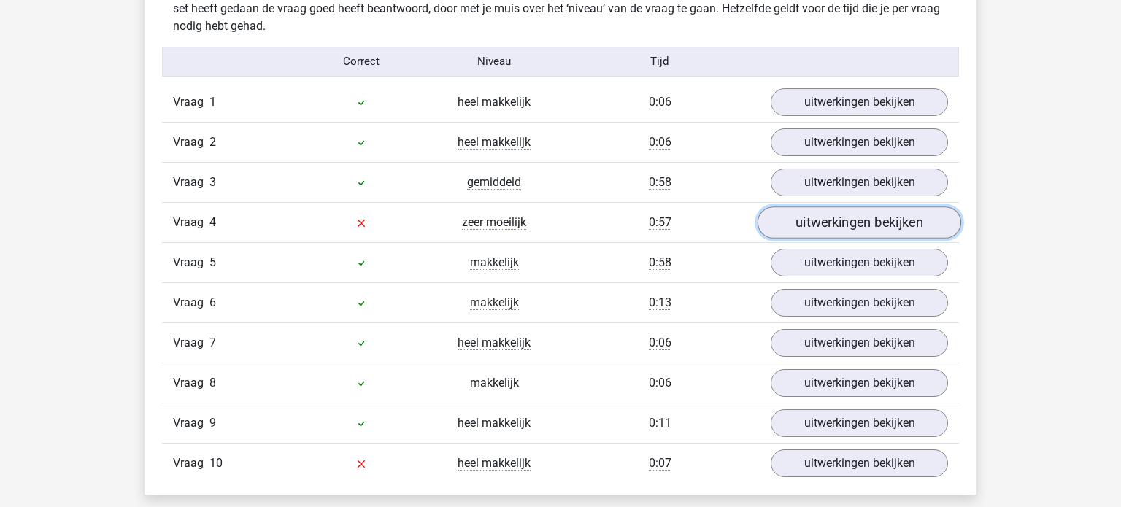
click at [820, 223] on link "uitwerkingen bekijken" at bounding box center [859, 223] width 204 height 32
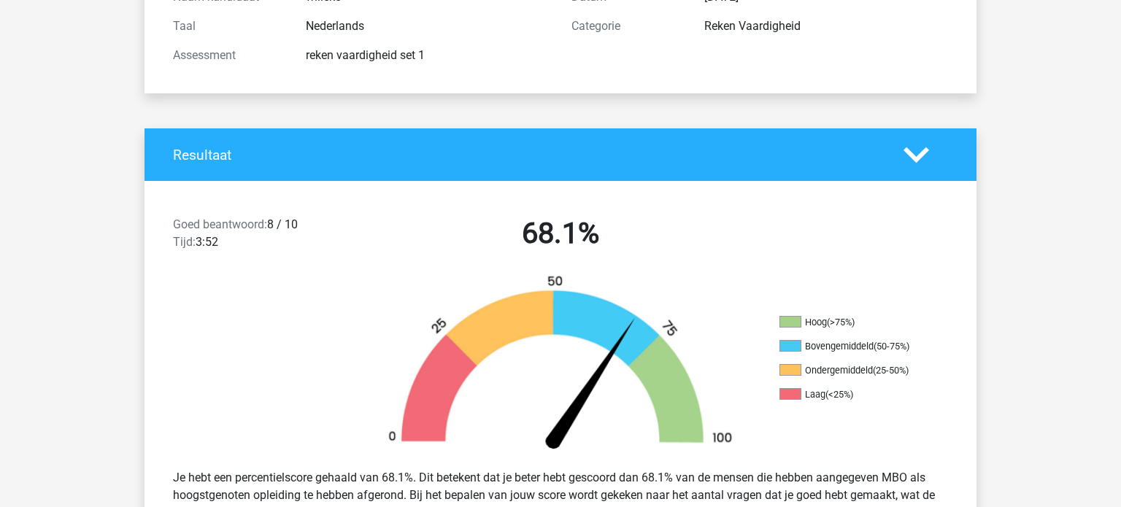
scroll to position [138, 0]
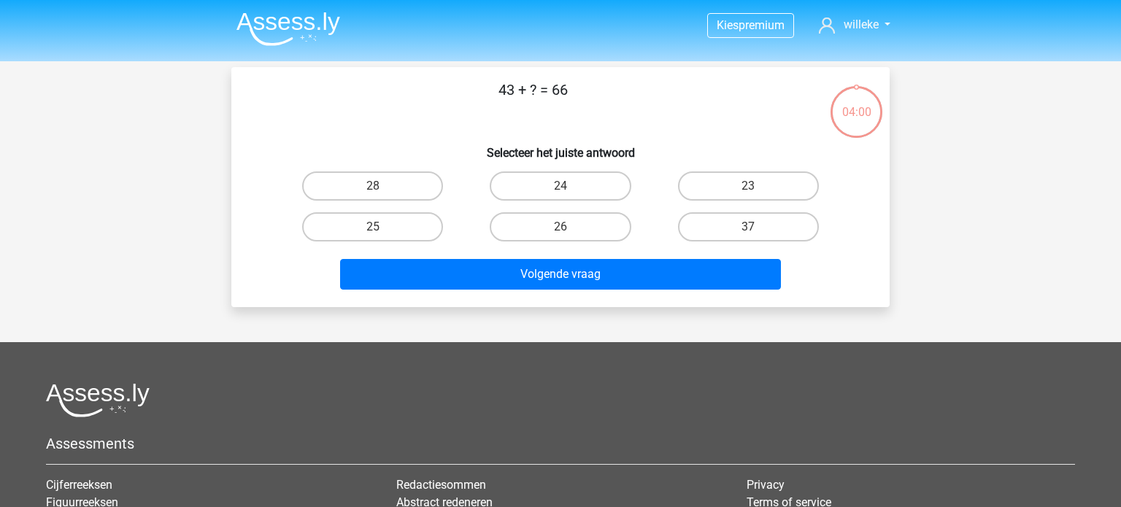
scroll to position [67, 0]
